Goal: Browse casually: Explore the website without a specific task or goal

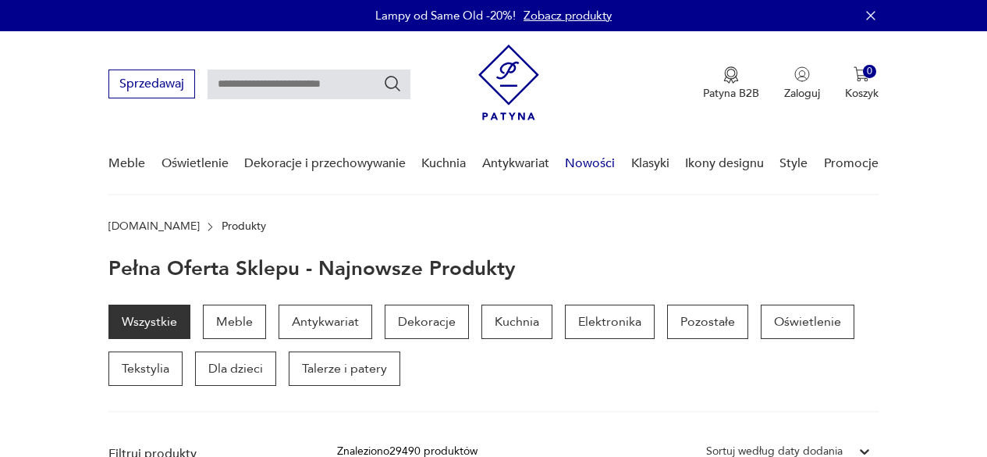
scroll to position [70, 0]
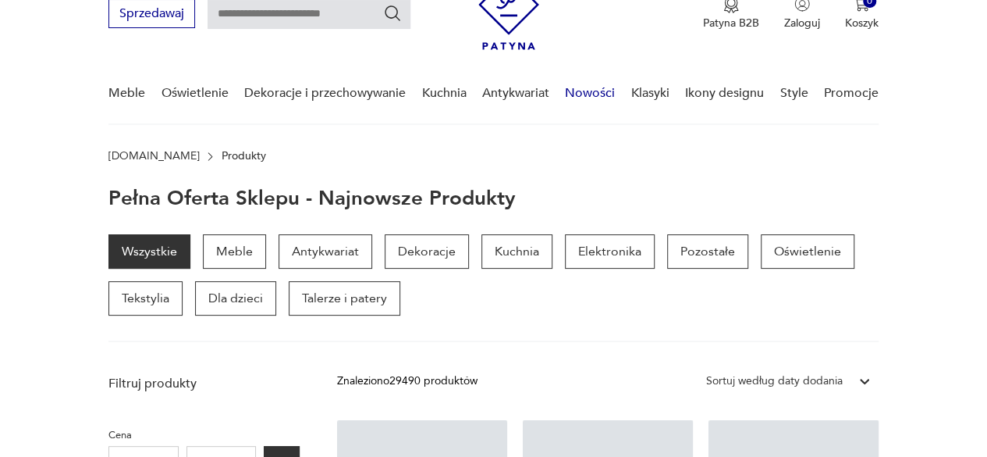
click at [592, 88] on link "Nowości" at bounding box center [590, 93] width 50 height 60
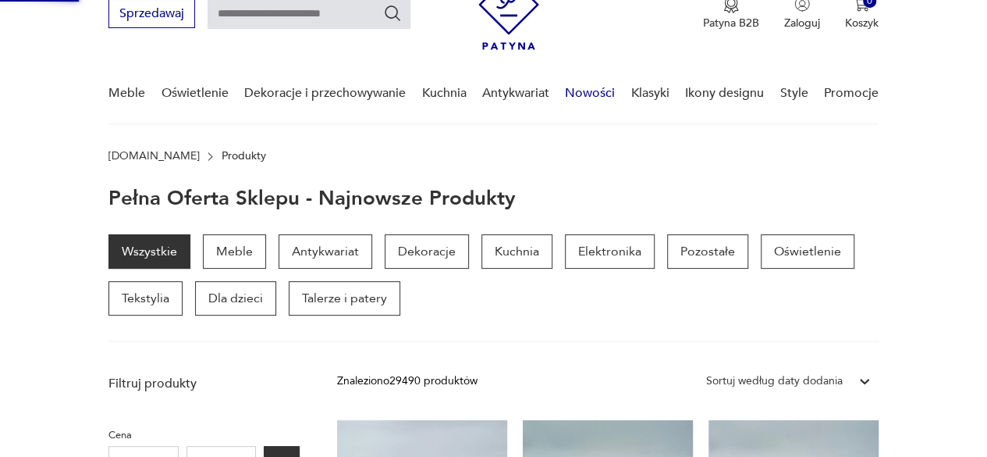
scroll to position [0, 0]
click at [595, 94] on link "Nowości" at bounding box center [590, 93] width 50 height 60
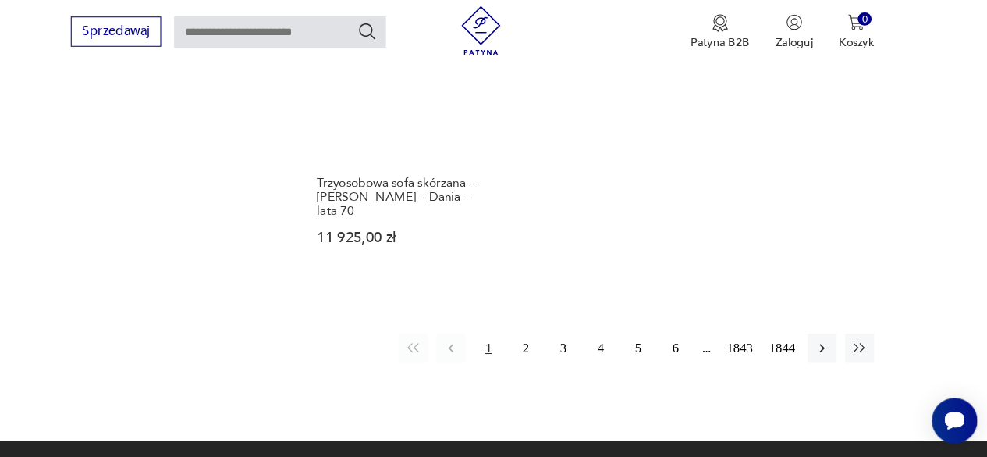
scroll to position [2061, 0]
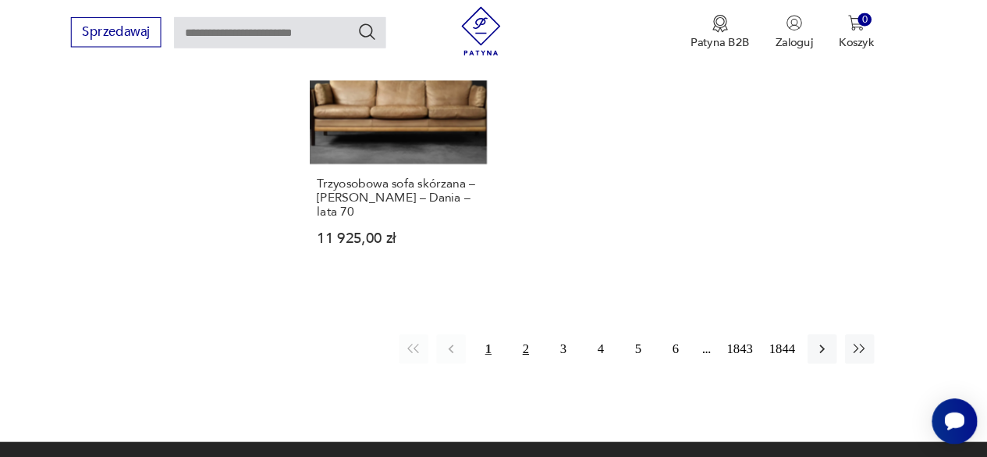
click at [544, 332] on button "2" at bounding box center [545, 346] width 28 height 28
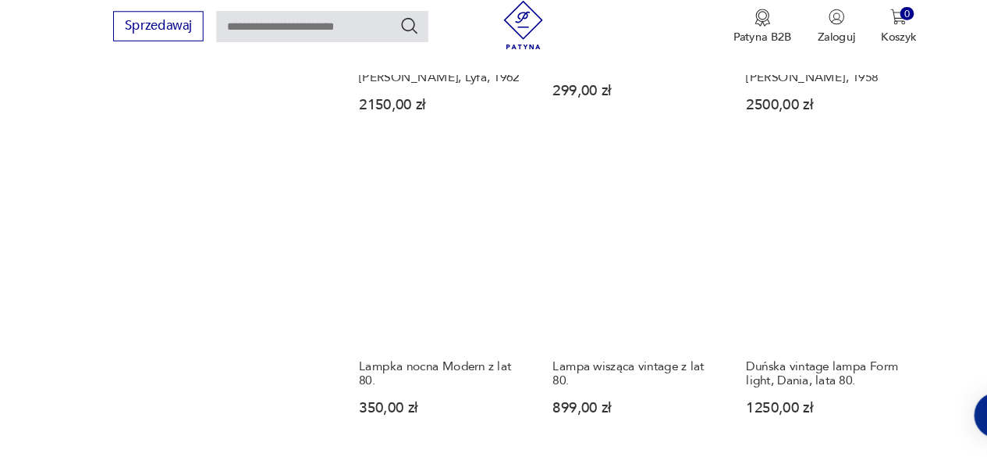
scroll to position [1254, 0]
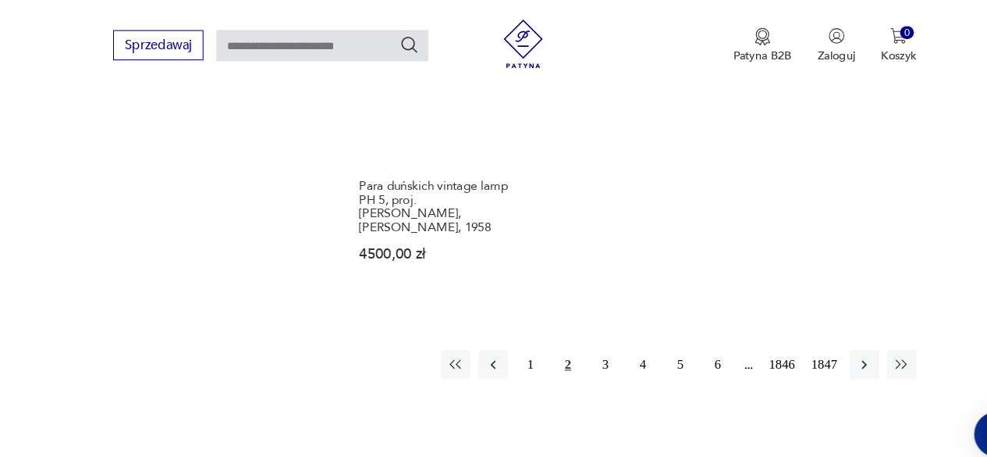
scroll to position [2043, 0]
click at [580, 337] on button "3" at bounding box center [581, 351] width 28 height 28
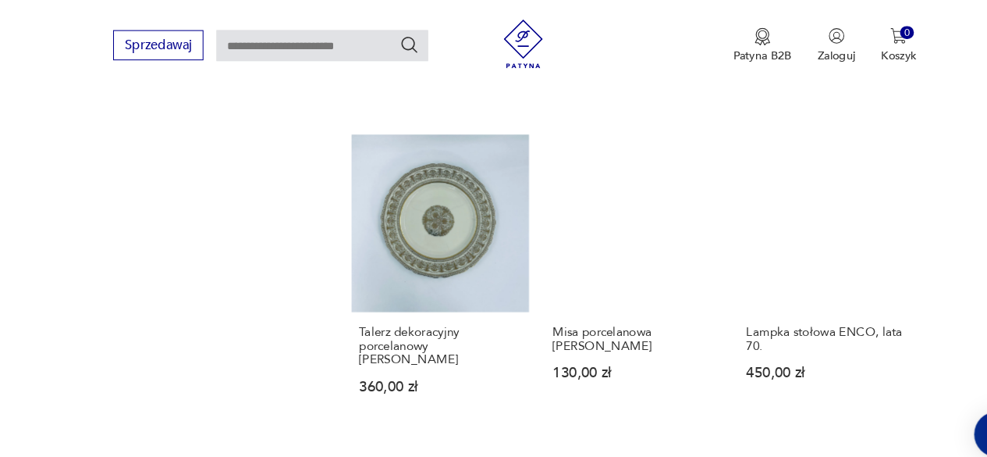
scroll to position [1531, 0]
